Goal: Navigation & Orientation: Find specific page/section

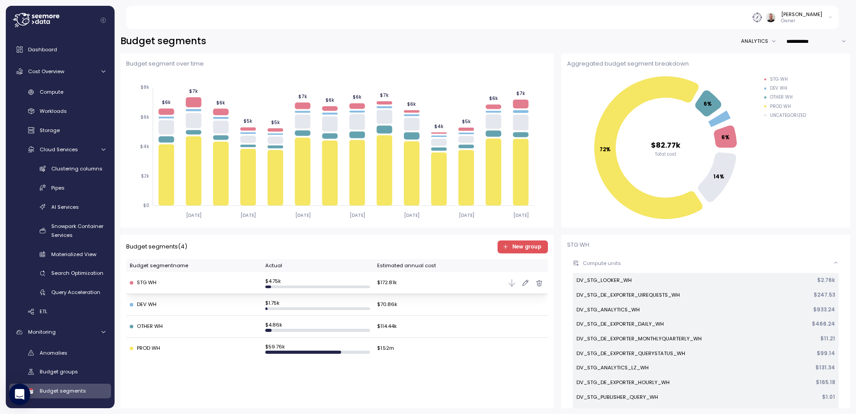
scroll to position [93, 0]
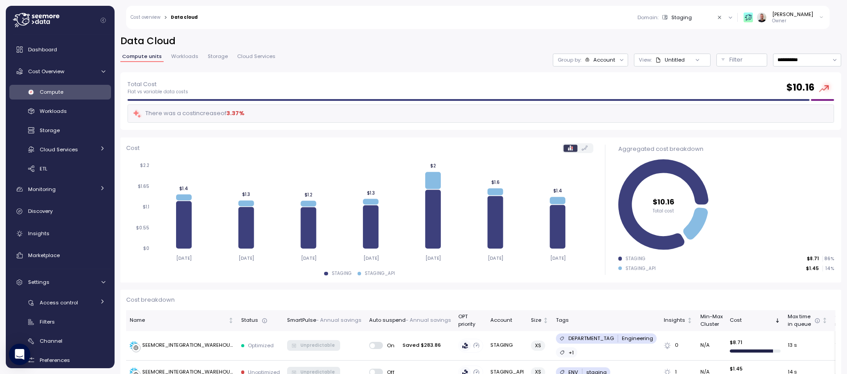
click at [26, 22] on icon at bounding box center [36, 20] width 46 height 14
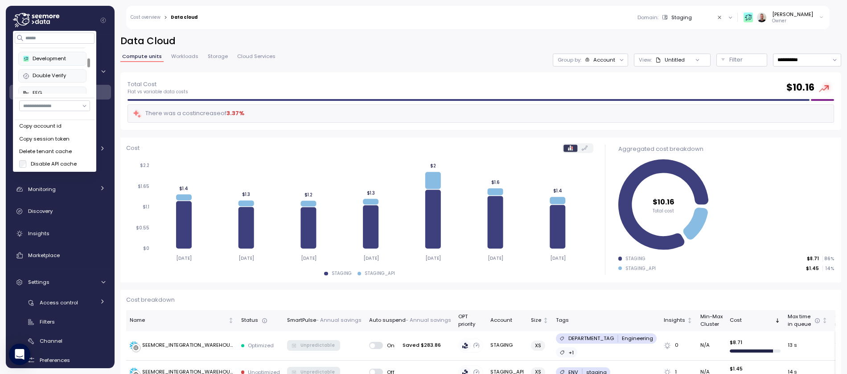
scroll to position [46, 0]
click at [63, 77] on div "Double Verify" at bounding box center [52, 76] width 58 height 8
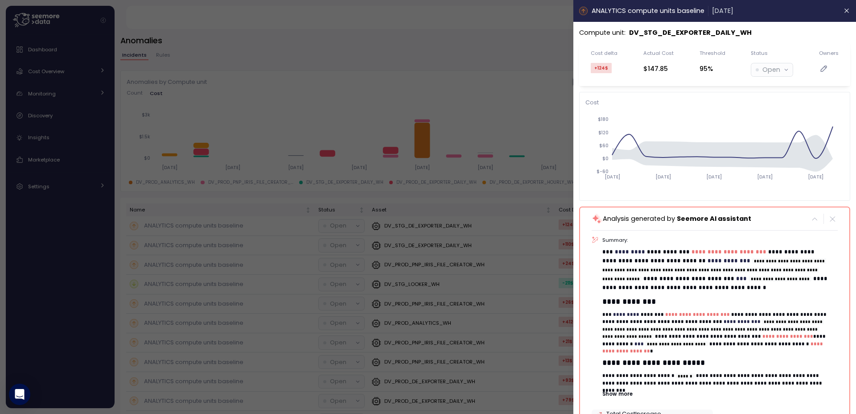
click at [533, 125] on div at bounding box center [428, 207] width 856 height 414
